Goal: Task Accomplishment & Management: Manage account settings

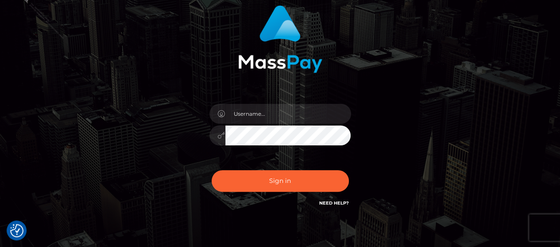
scroll to position [110, 0]
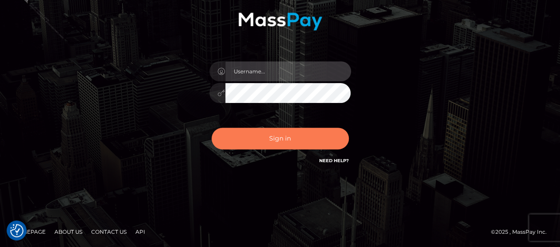
type input "[PERSON_NAME].Silversocial"
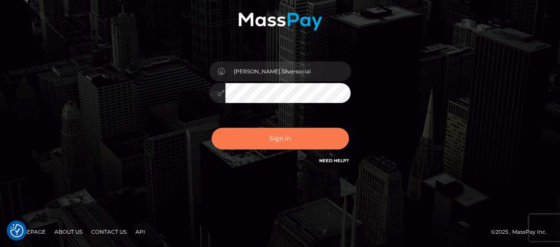
click at [275, 136] on button "Sign in" at bounding box center [279, 139] width 137 height 22
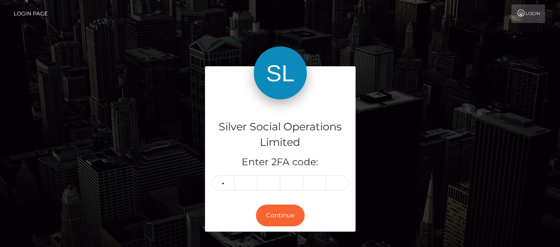
type input "2"
type input "0"
type input "7"
type input "1"
type input "5"
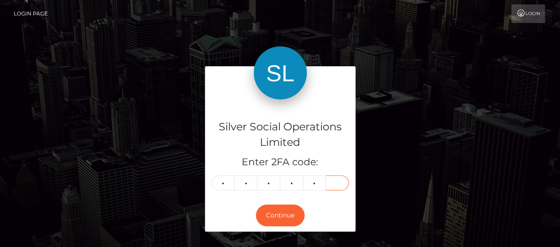
type input "3"
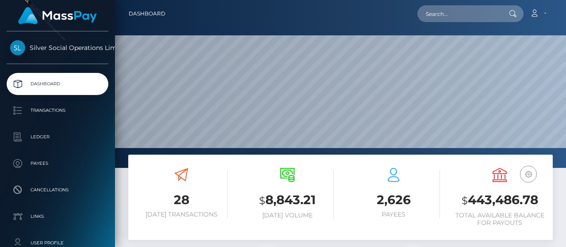
scroll to position [157, 133]
drag, startPoint x: 470, startPoint y: 199, endPoint x: 542, endPoint y: 195, distance: 71.8
click at [541, 196] on h3 "$ 443,486.78" at bounding box center [499, 201] width 93 height 18
copy h3 "443,486.78"
